Goal: Task Accomplishment & Management: Use online tool/utility

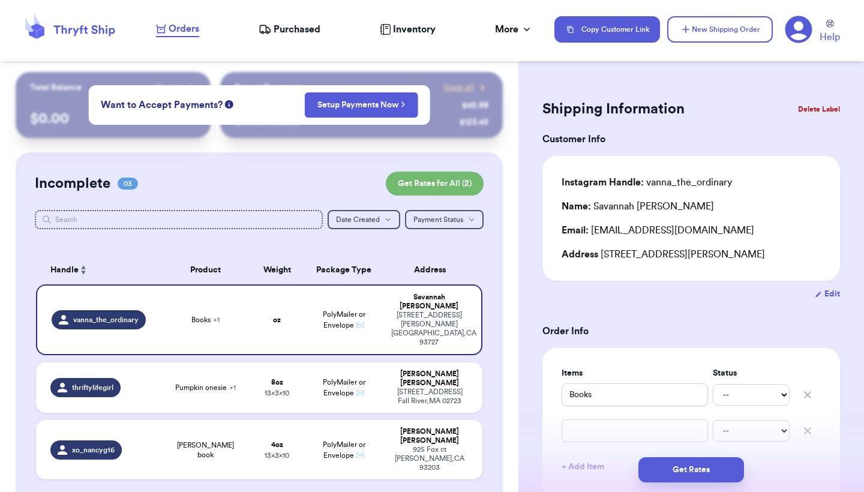
scroll to position [203, 0]
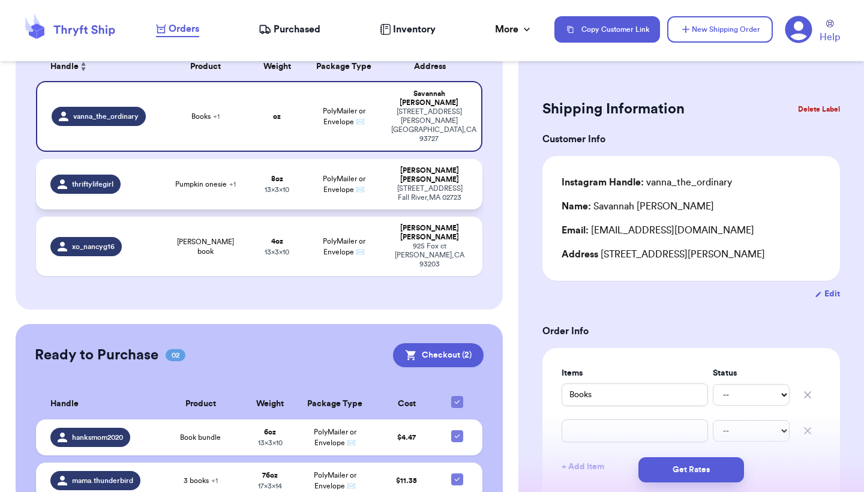
click at [438, 184] on div "[STREET_ADDRESS]" at bounding box center [429, 193] width 77 height 18
type input "Pumpkin onesie"
type input "Hocus locus pjs"
type input "8"
type input "10"
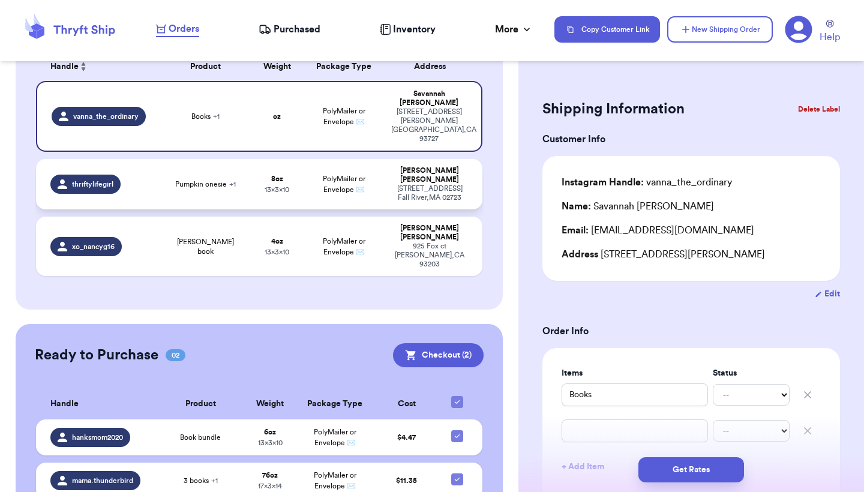
type input "13"
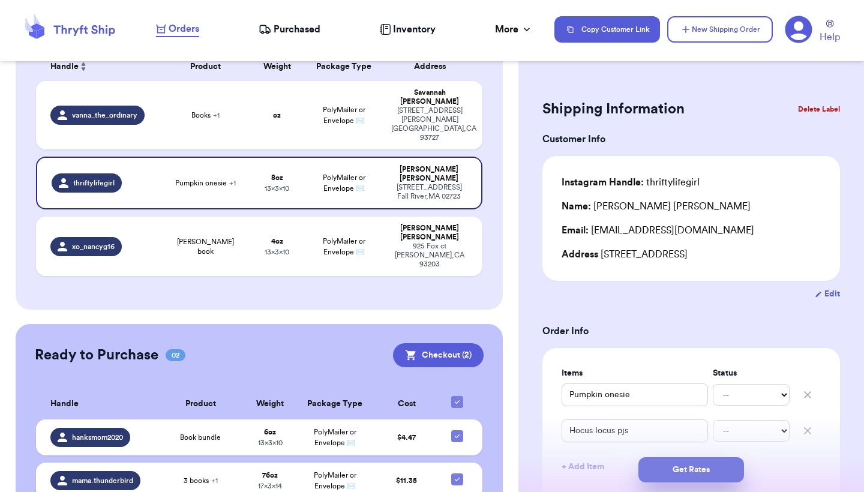
click at [711, 469] on button "Get Rates" at bounding box center [691, 469] width 106 height 25
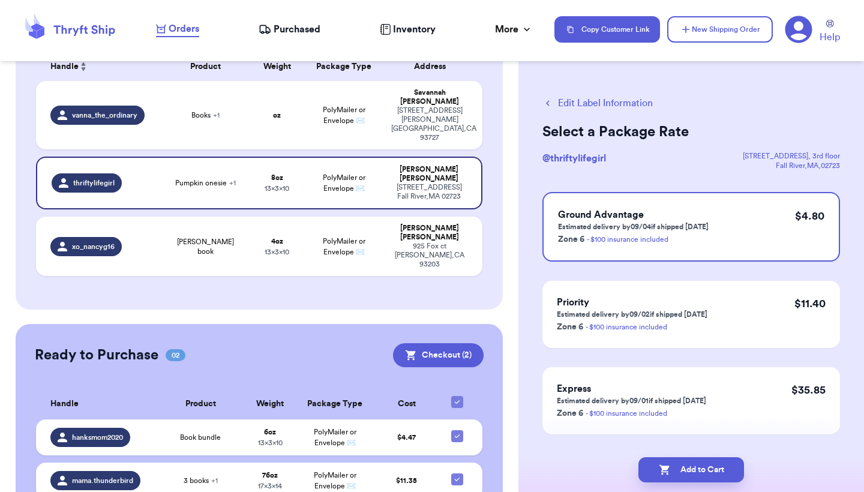
click at [711, 469] on button "Add to Cart" at bounding box center [691, 469] width 106 height 25
checkbox input "true"
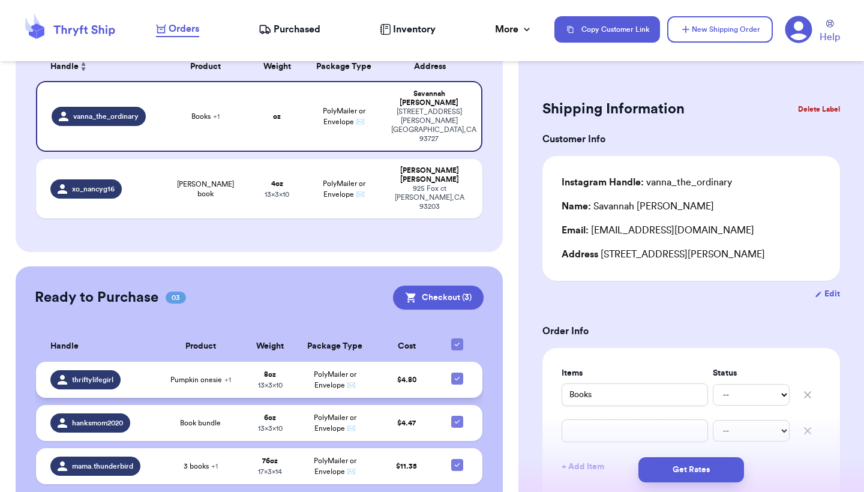
click at [262, 362] on td "8 oz 13 x 3 x 10" at bounding box center [270, 380] width 52 height 36
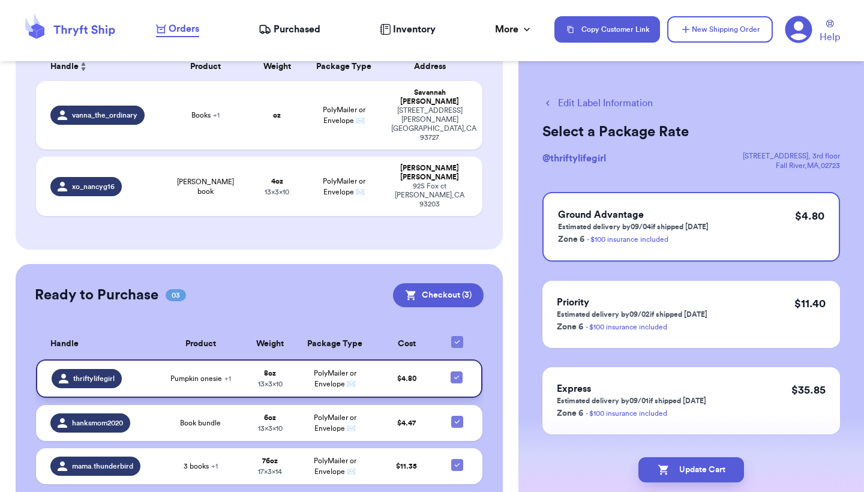
click at [456, 372] on icon at bounding box center [457, 377] width 10 height 10
click at [456, 371] on input "checkbox" at bounding box center [456, 371] width 1 height 1
checkbox input "false"
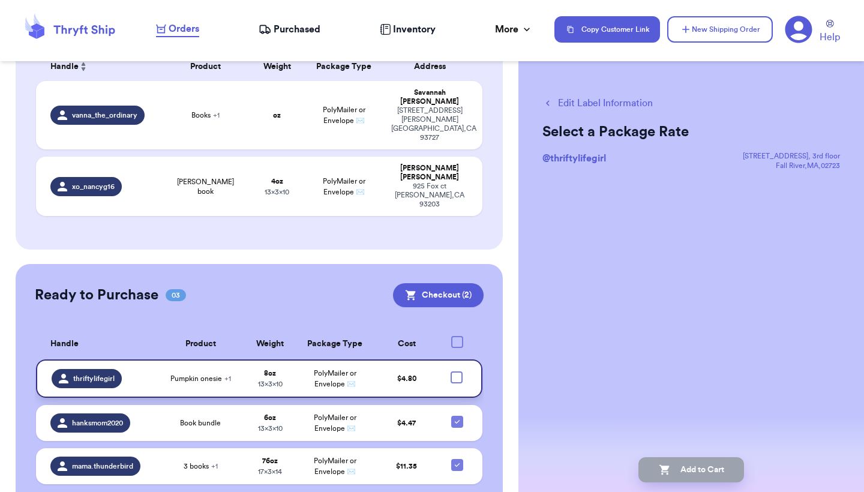
click at [291, 359] on td "8 oz 13 x 3 x 10" at bounding box center [270, 378] width 52 height 38
click at [548, 100] on icon "button" at bounding box center [547, 103] width 11 height 11
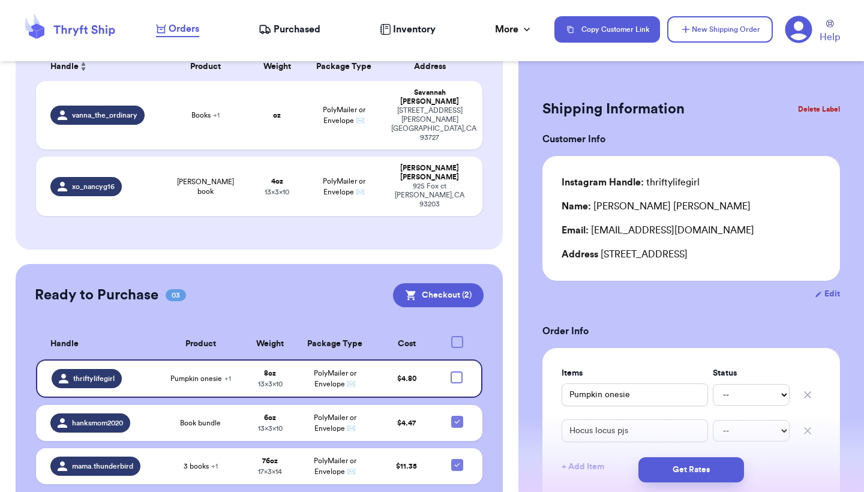
checkbox input "true"
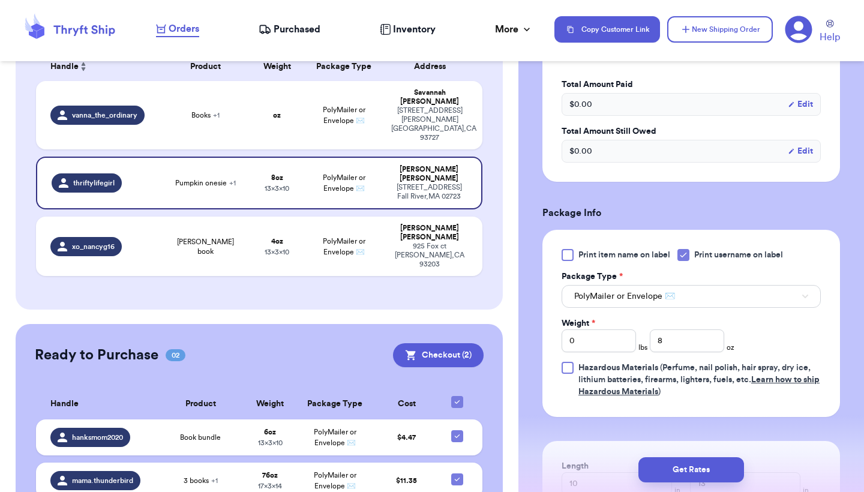
scroll to position [416, 0]
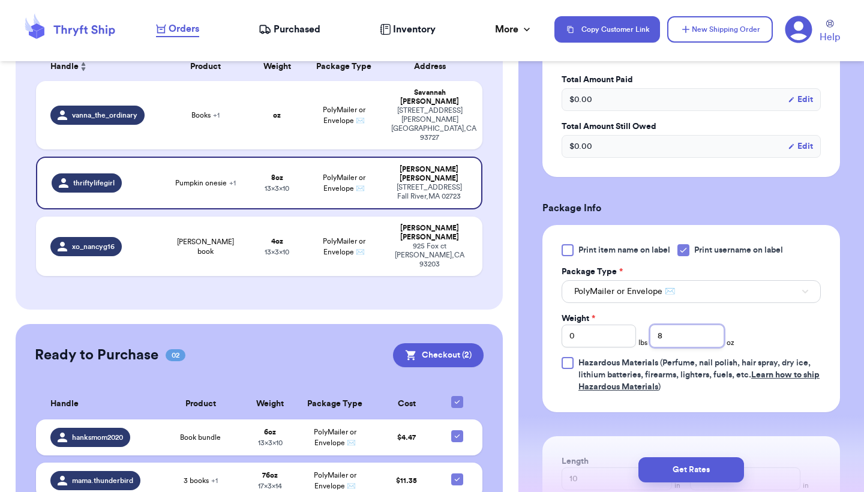
click at [686, 341] on input "8" at bounding box center [686, 335] width 74 height 23
type input "14"
click at [686, 471] on button "Get Rates" at bounding box center [691, 469] width 106 height 25
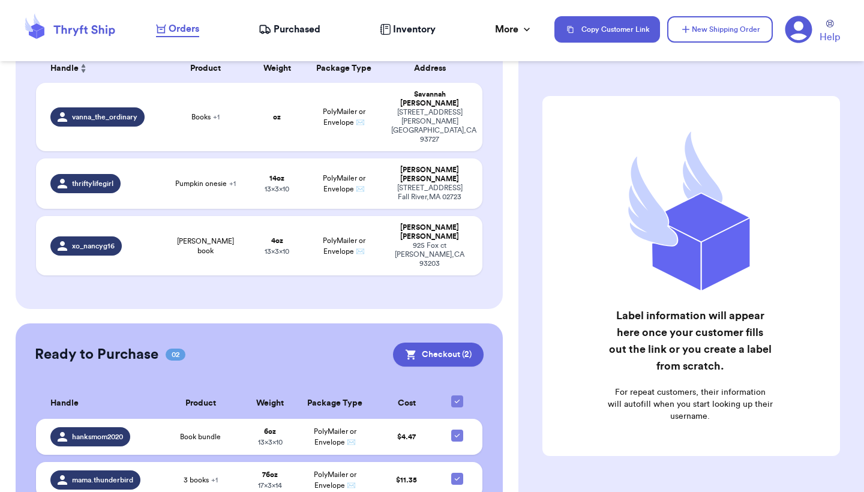
scroll to position [201, 0]
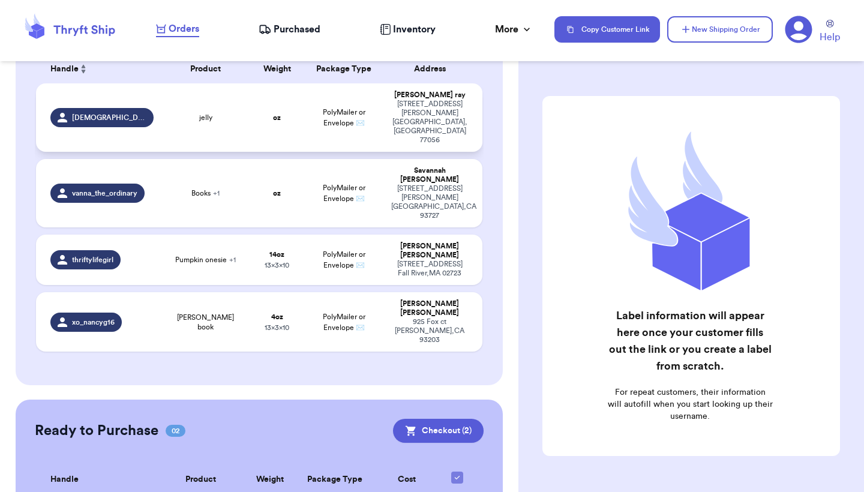
click at [216, 113] on div "jelly" at bounding box center [205, 118] width 75 height 10
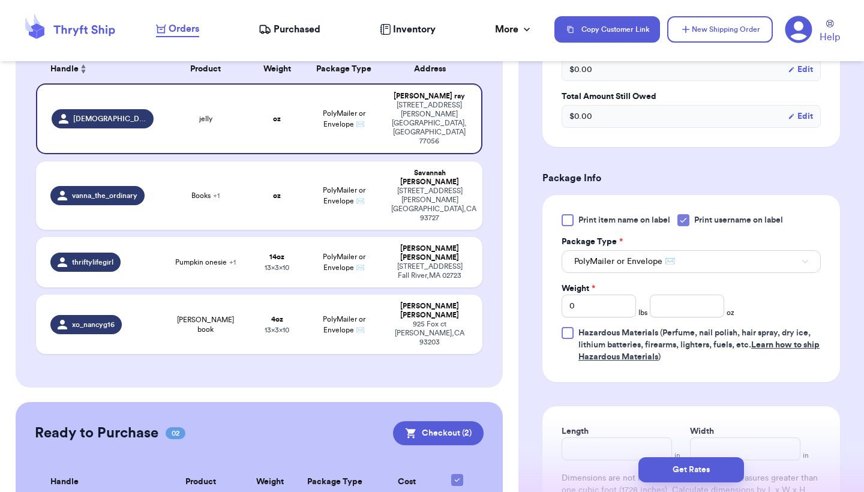
scroll to position [405, 0]
click at [677, 303] on input "number" at bounding box center [686, 306] width 74 height 23
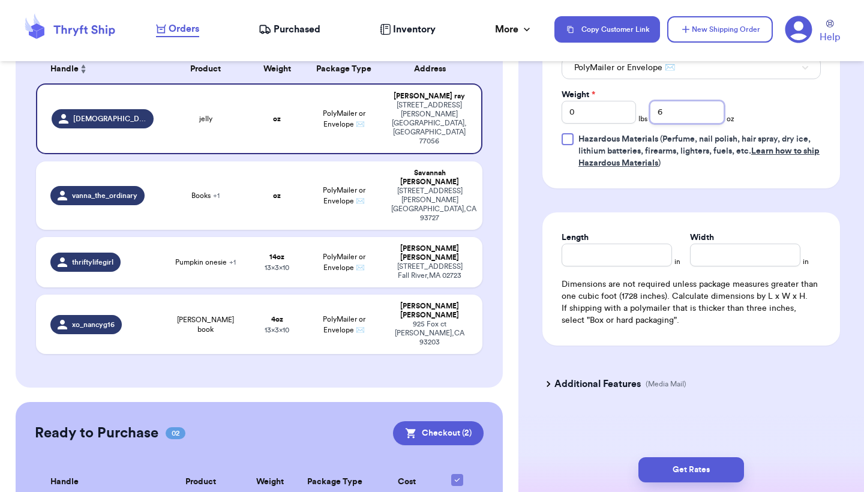
scroll to position [602, 0]
type input "6"
click at [634, 257] on input "Length" at bounding box center [616, 254] width 110 height 23
type input "10"
click at [717, 260] on input "Width *" at bounding box center [745, 254] width 110 height 23
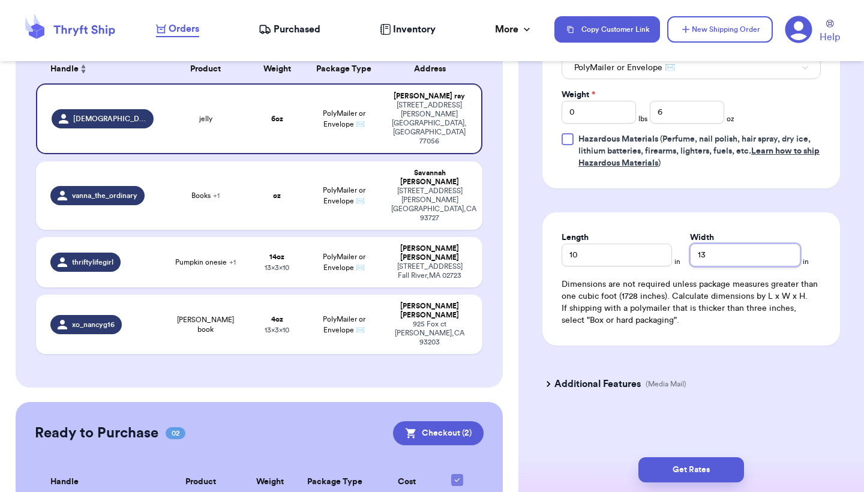
type input "13"
click at [555, 387] on h3 "Additional Features" at bounding box center [597, 384] width 86 height 14
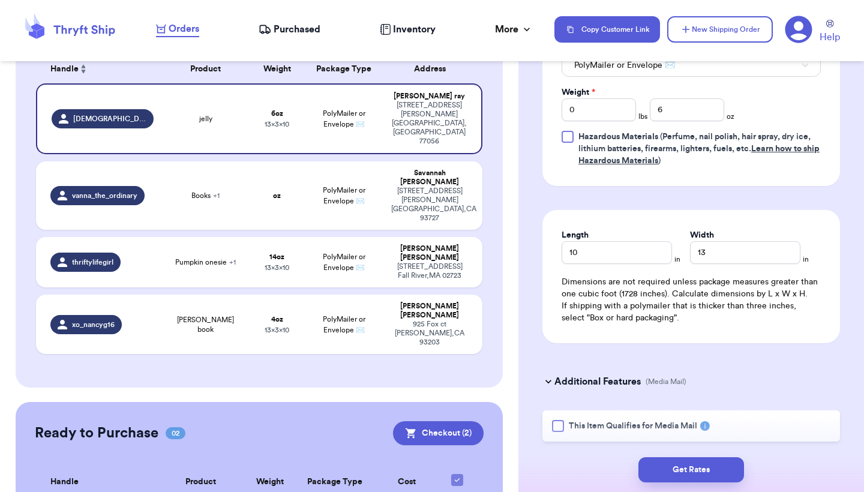
click at [597, 423] on span "This Item Qualifies for Media Mail" at bounding box center [633, 426] width 128 height 12
click at [0, 0] on input "This Item Qualifies for Media Mail" at bounding box center [0, 0] width 0 height 0
click at [664, 465] on button "Get Rates" at bounding box center [691, 469] width 106 height 25
